Goal: Task Accomplishment & Management: Manage account settings

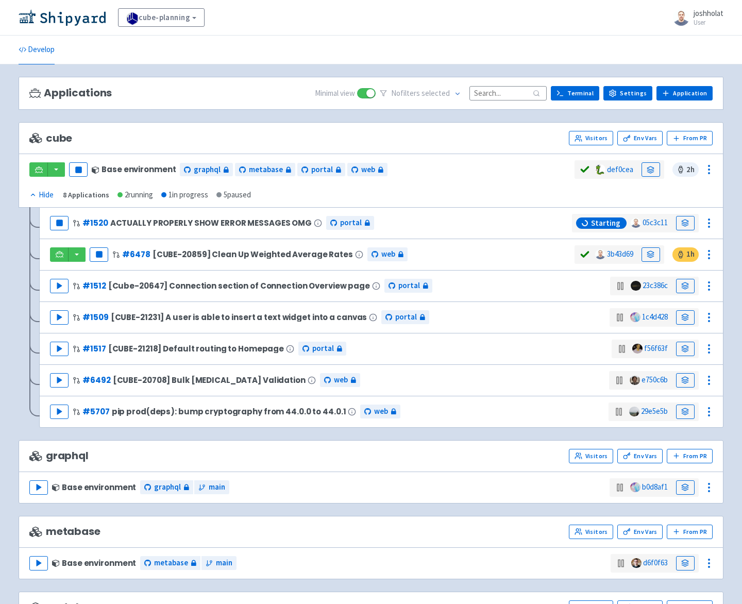
click at [235, 109] on div "Applications Minimal view No filter s selected Terminal Settings Application Te…" at bounding box center [371, 94] width 705 height 34
click at [649, 251] on icon at bounding box center [651, 255] width 8 height 8
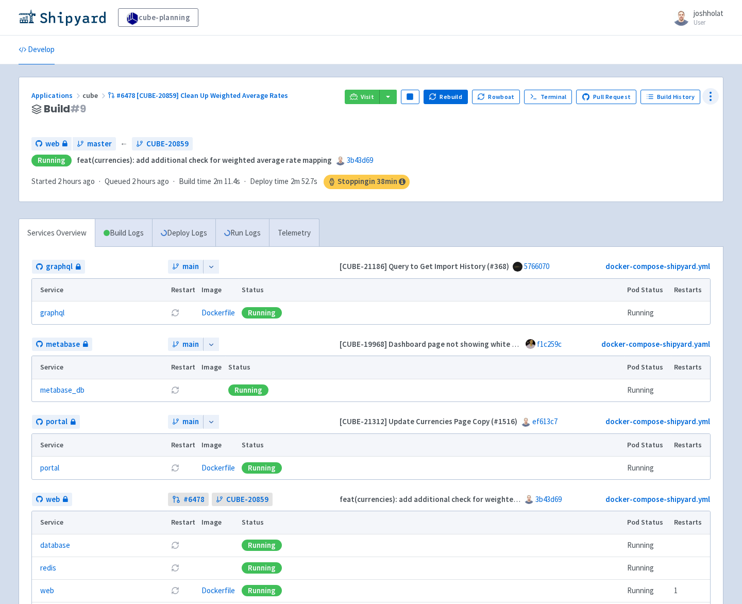
click at [713, 93] on icon at bounding box center [711, 96] width 12 height 12
click at [649, 123] on span "Configure" at bounding box center [650, 119] width 32 height 14
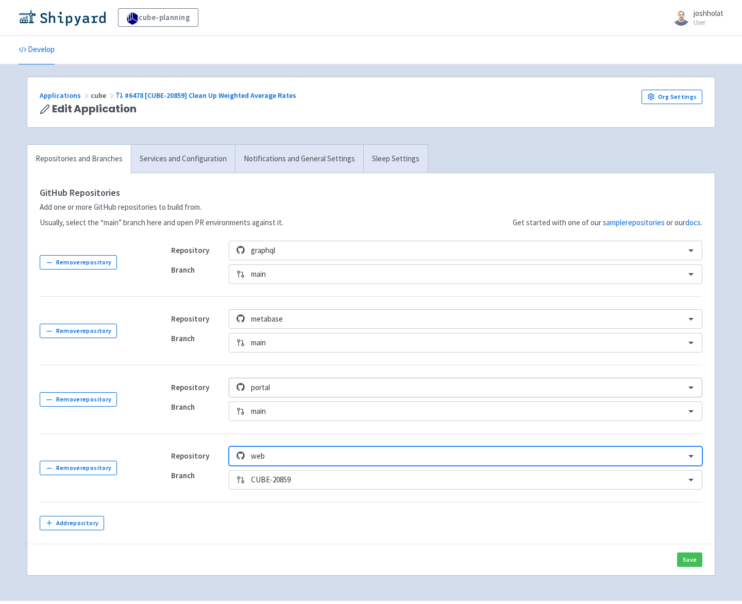
click at [306, 385] on div at bounding box center [465, 388] width 428 height 14
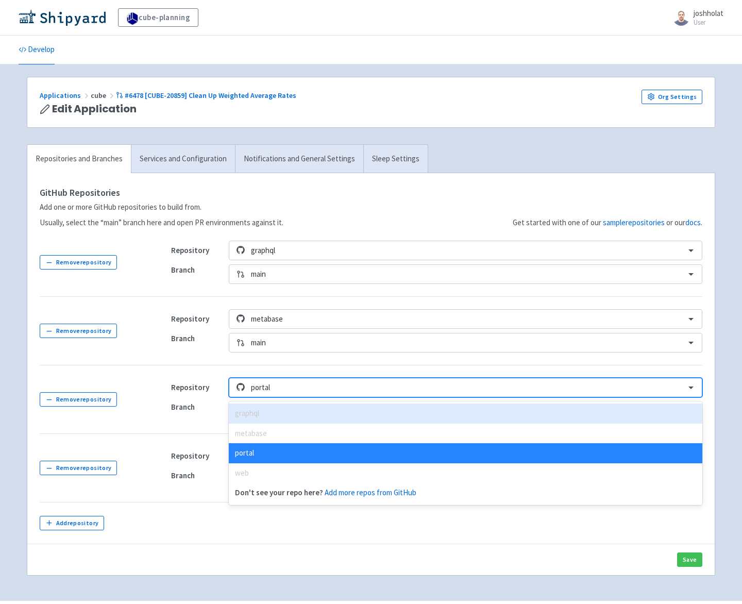
click at [246, 373] on td "Repository option graphql focused disabled, 1 of 5. 5 results available. Use Up…" at bounding box center [431, 399] width 544 height 69
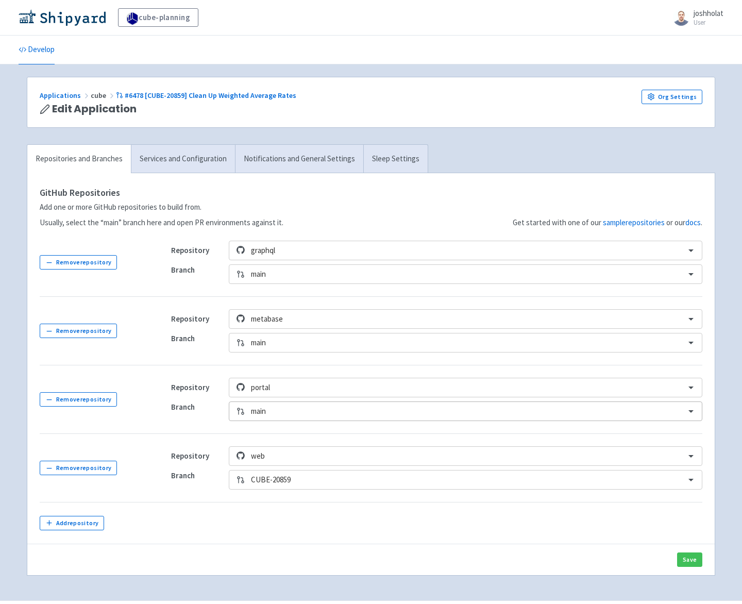
click at [285, 409] on div at bounding box center [465, 412] width 428 height 14
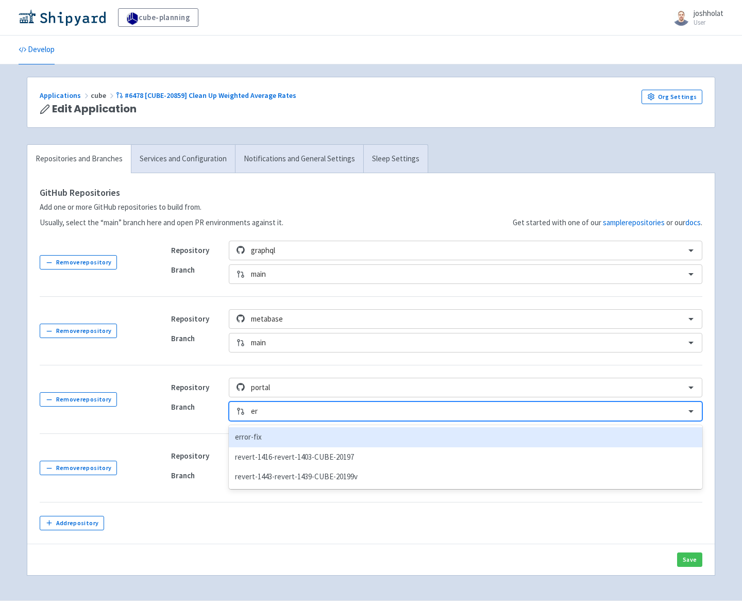
type input "err"
click at [257, 441] on div "error-fix" at bounding box center [466, 437] width 474 height 20
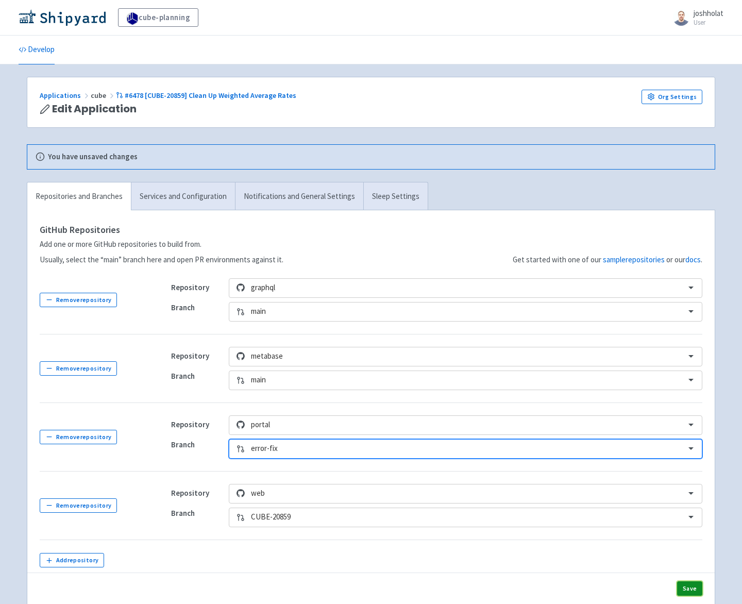
click at [694, 585] on button "Save" at bounding box center [689, 588] width 25 height 14
